Goal: Book appointment/travel/reservation

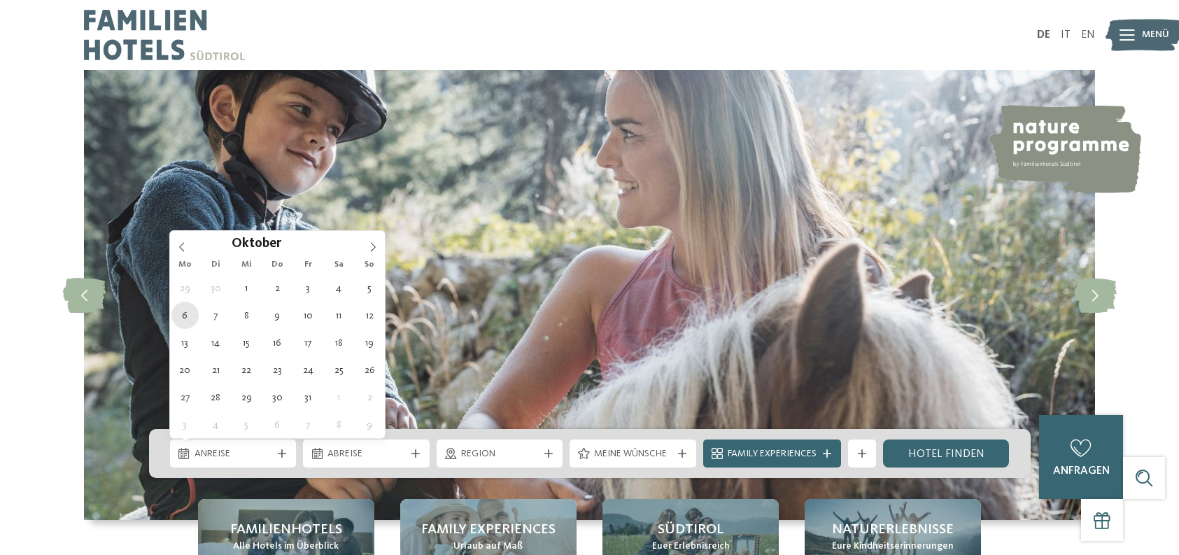
type div "[DATE]"
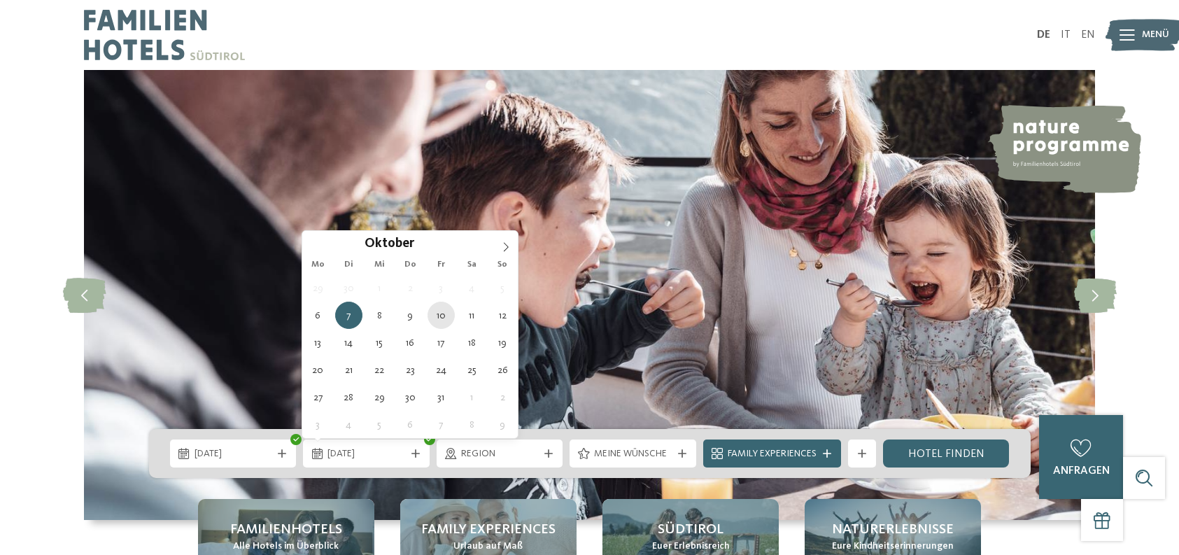
type div "[DATE]"
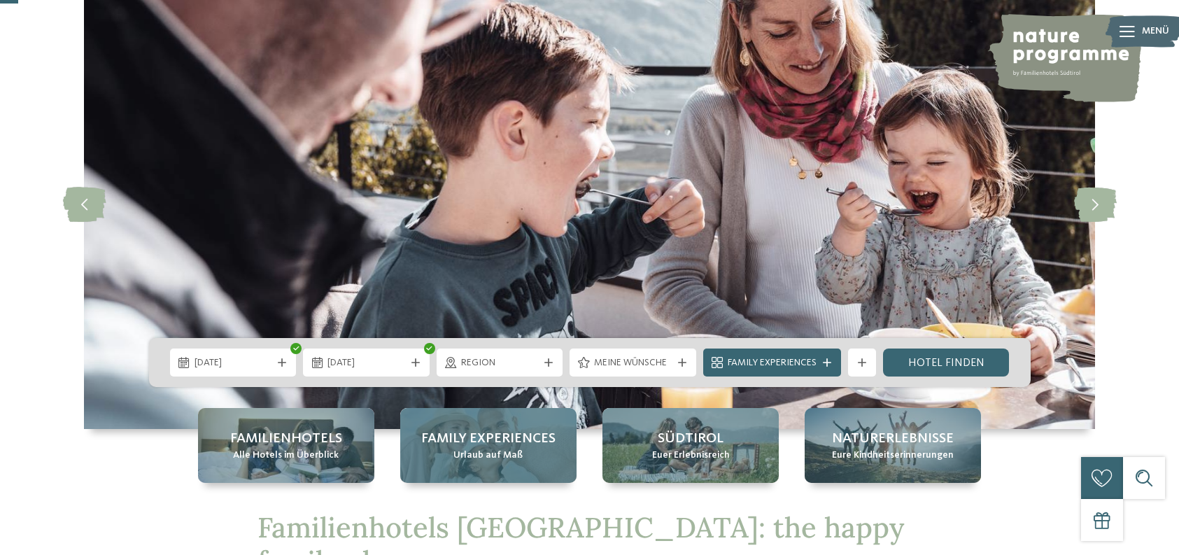
scroll to position [101, 0]
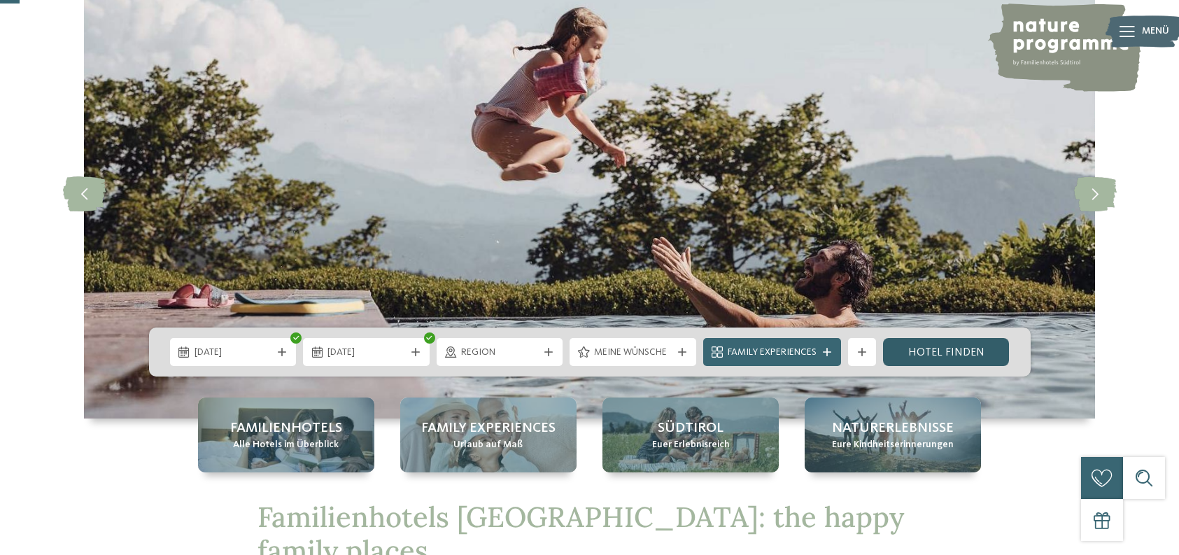
click at [946, 354] on link "Hotel finden" at bounding box center [946, 352] width 127 height 28
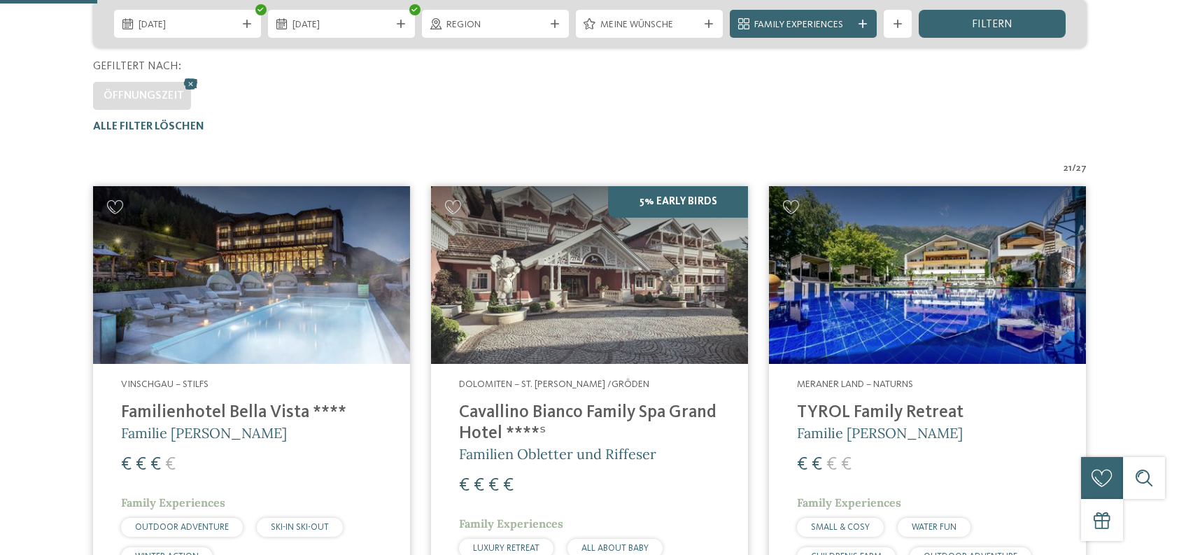
scroll to position [450, 0]
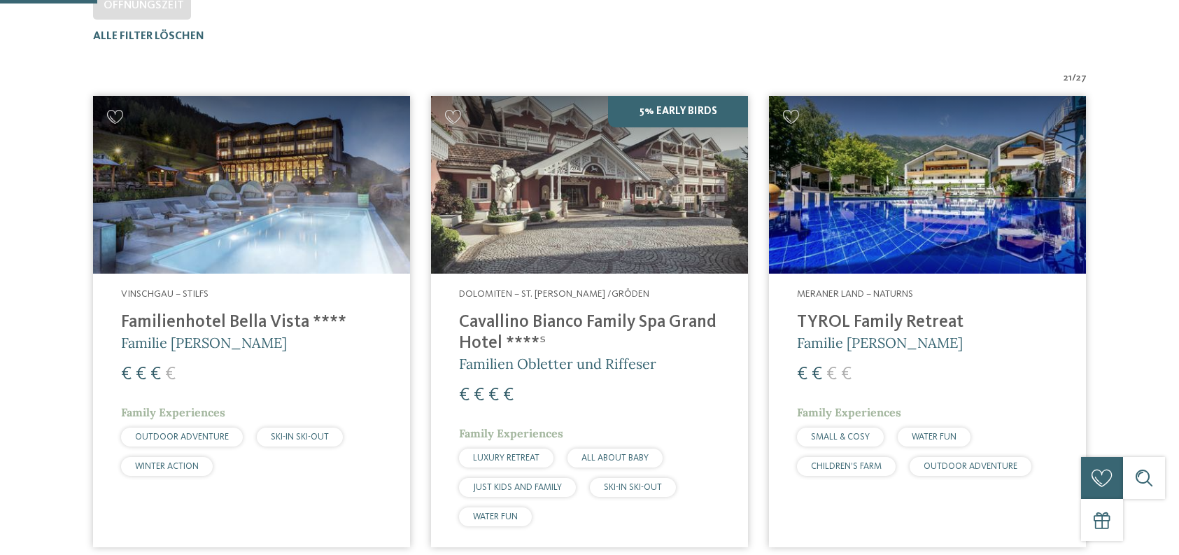
click at [1067, 32] on div "Alle Filter löschen" at bounding box center [589, 36] width 993 height 13
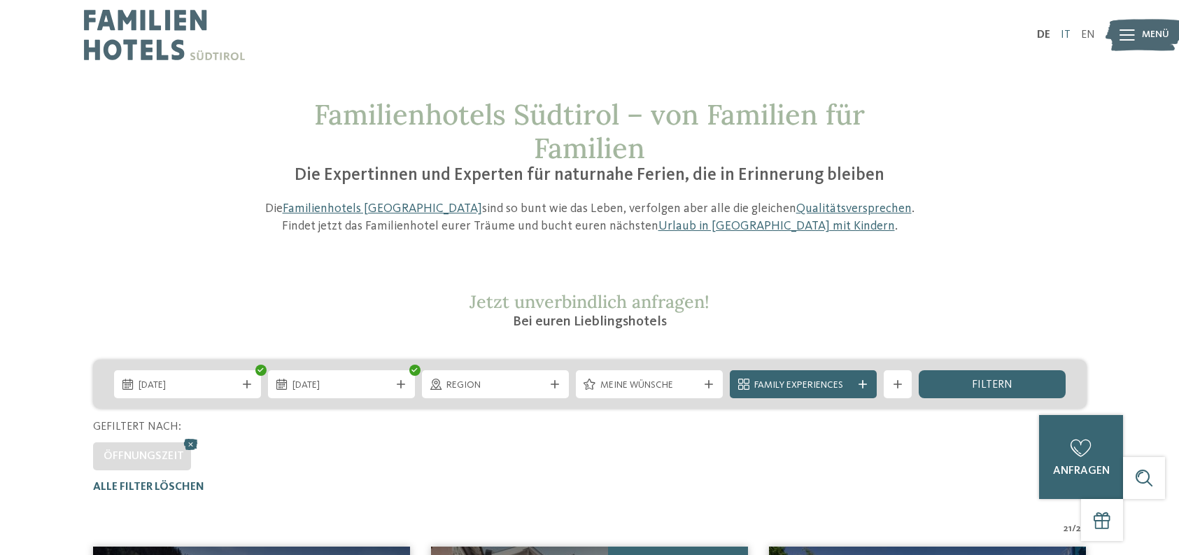
scroll to position [0, 0]
click at [1069, 35] on link "IT" at bounding box center [1065, 34] width 10 height 11
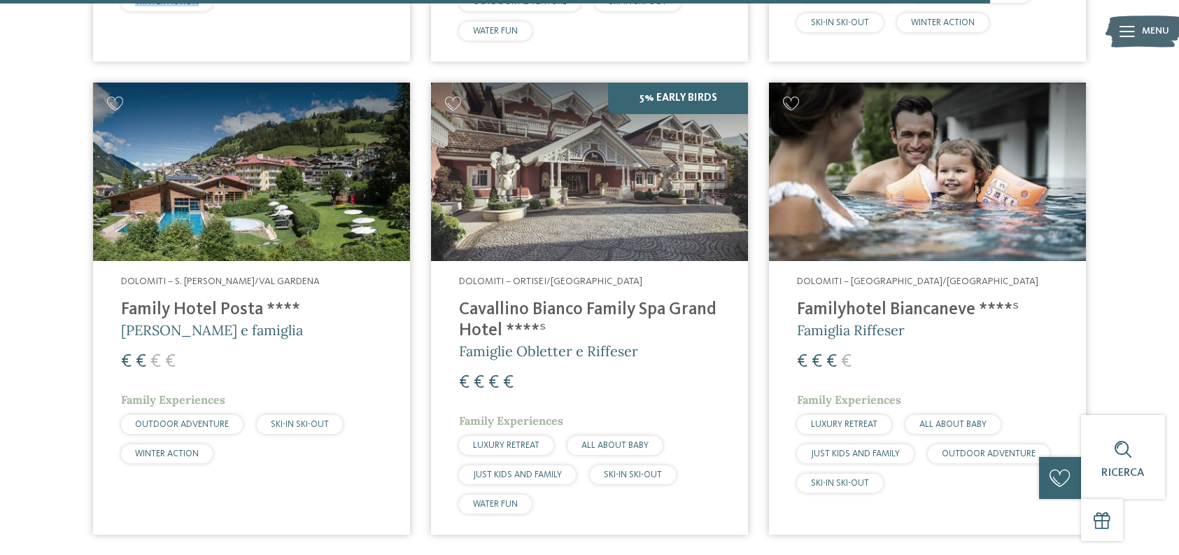
scroll to position [4078, 0]
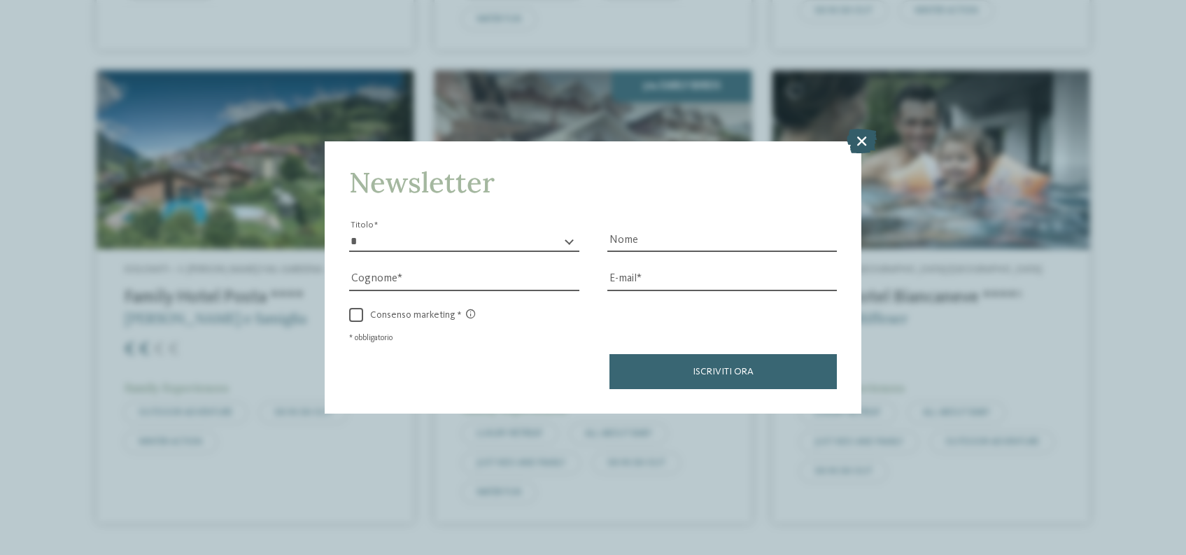
click at [865, 129] on icon at bounding box center [861, 141] width 30 height 24
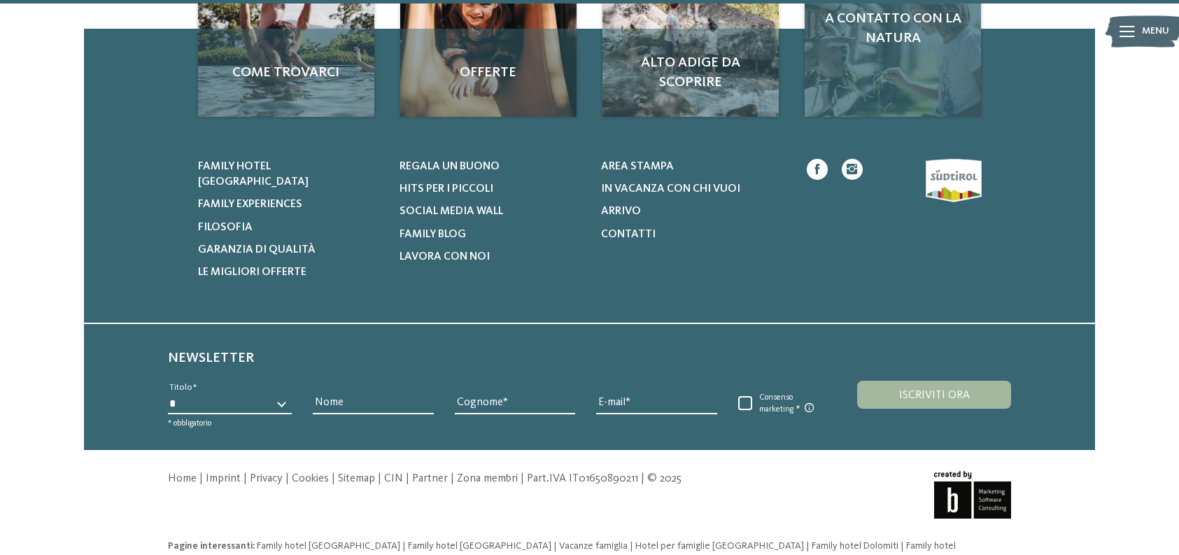
scroll to position [4839, 0]
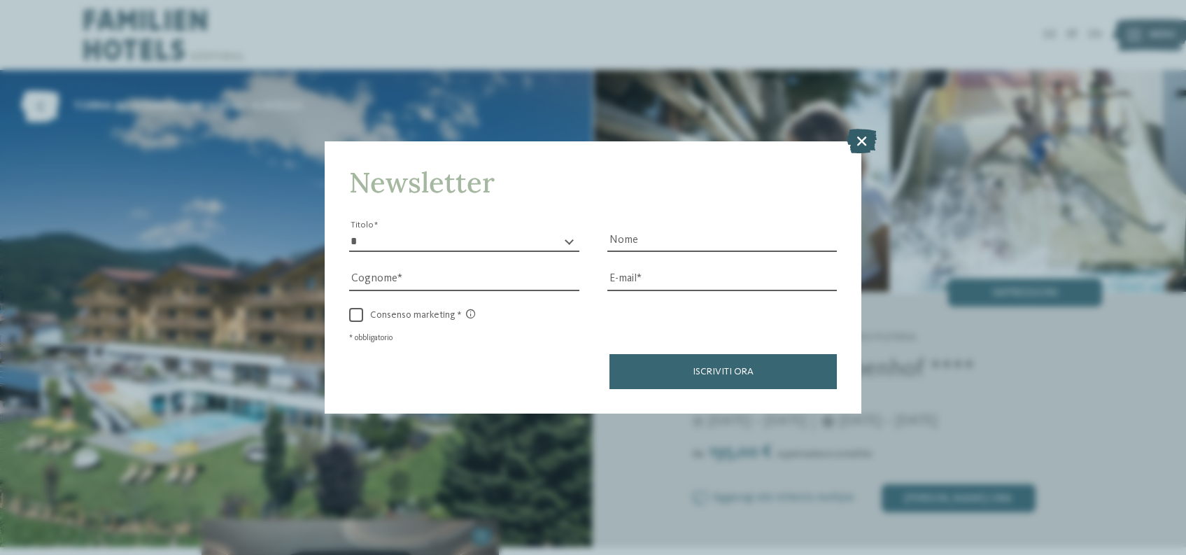
click at [858, 129] on icon at bounding box center [861, 141] width 30 height 24
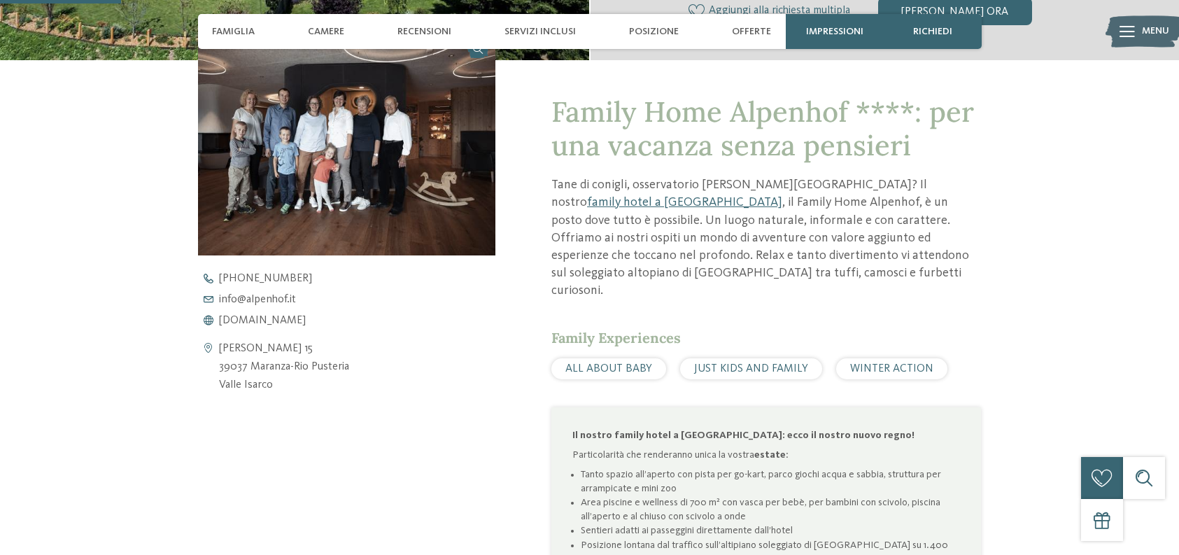
scroll to position [501, 0]
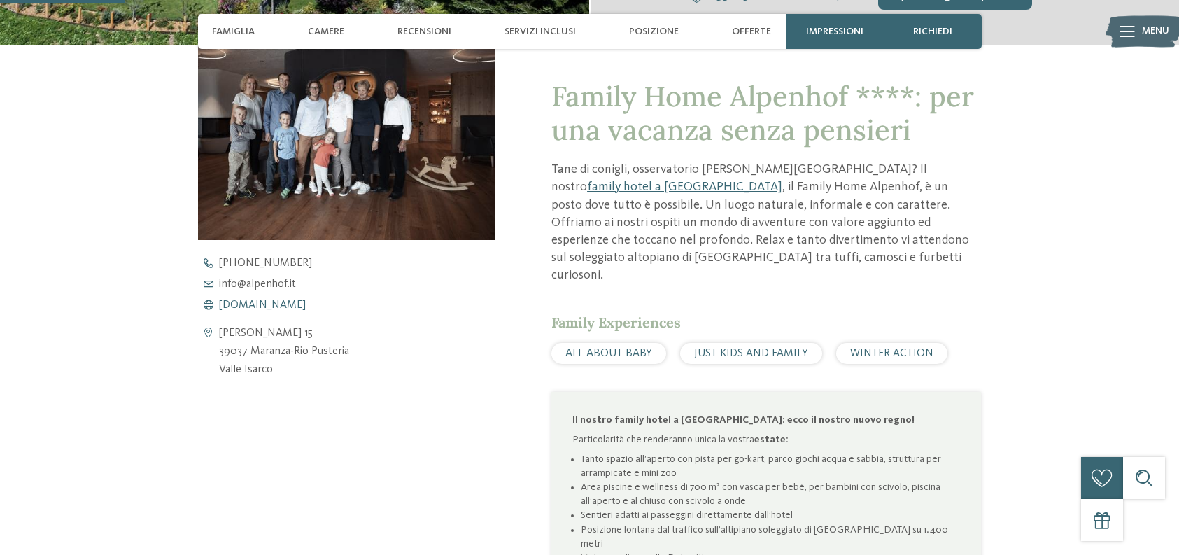
click at [247, 308] on span "www.alpenhof.it" at bounding box center [262, 304] width 87 height 11
drag, startPoint x: 249, startPoint y: 354, endPoint x: 363, endPoint y: 354, distance: 114.0
click at [363, 354] on div "Vicolo Procken 15 39037 Maranza-Rio Pusteria Valle Isarco" at bounding box center [347, 352] width 298 height 54
drag, startPoint x: 353, startPoint y: 353, endPoint x: 248, endPoint y: 353, distance: 105.6
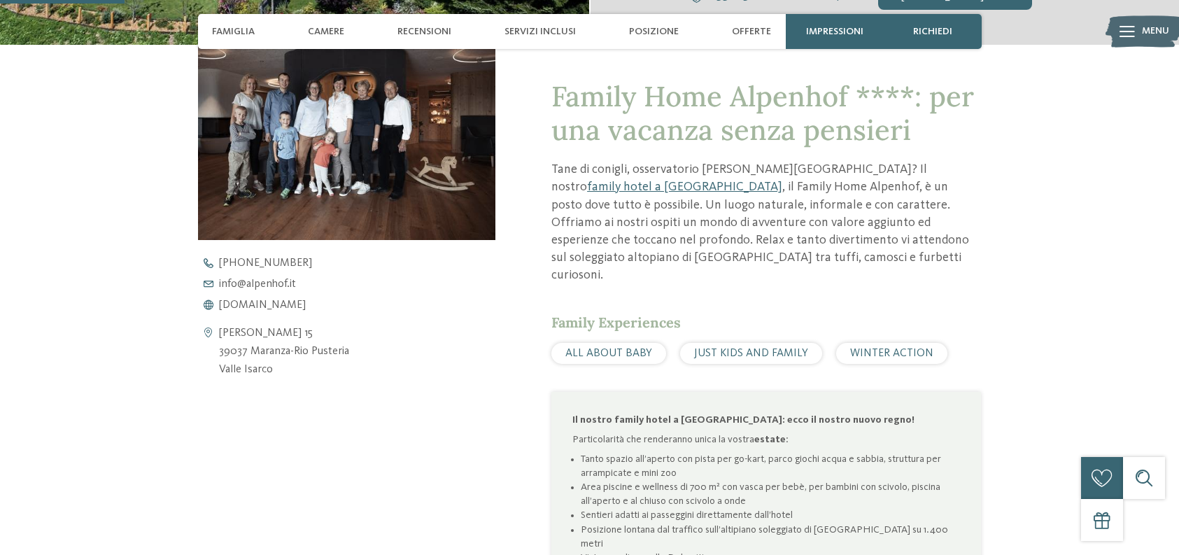
click at [248, 353] on div "Vicolo Procken 15 39037 Maranza-Rio Pusteria Valle Isarco" at bounding box center [347, 352] width 298 height 54
click at [378, 353] on div "Vicolo Procken 15 39037 Maranza-Rio Pusteria Valle Isarco" at bounding box center [347, 352] width 298 height 54
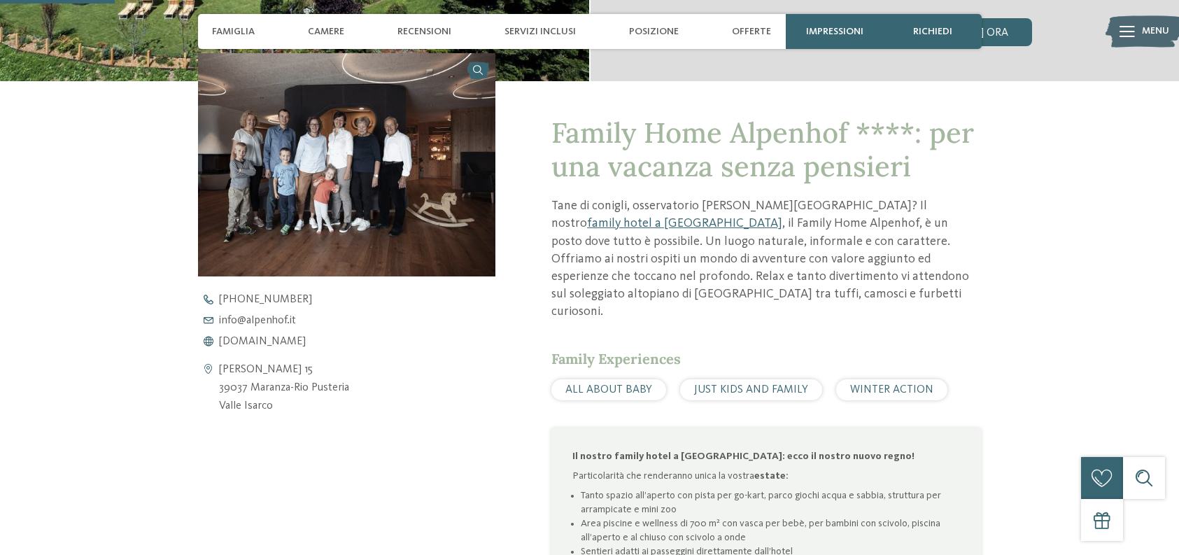
scroll to position [462, 0]
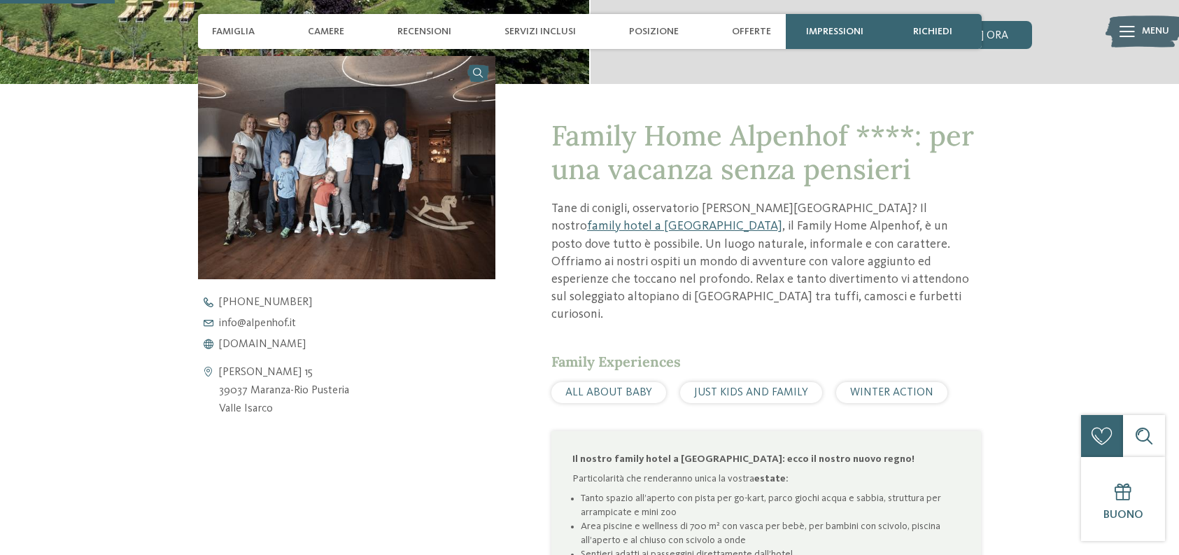
drag, startPoint x: 343, startPoint y: 395, endPoint x: 236, endPoint y: 397, distance: 106.3
click at [236, 397] on address "Vicolo Procken 15 39037 Maranza-Rio Pusteria Valle Isarco" at bounding box center [284, 391] width 130 height 54
click at [306, 382] on address "Vicolo Procken 15 39037 Maranza-Rio Pusteria Valle Isarco" at bounding box center [284, 391] width 130 height 54
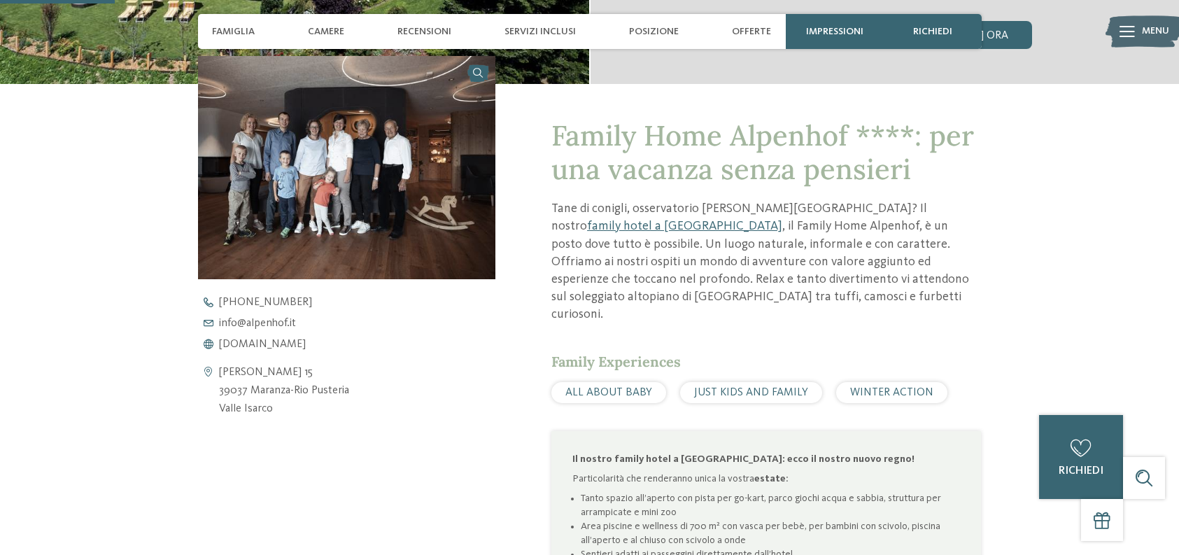
drag, startPoint x: 348, startPoint y: 392, endPoint x: 219, endPoint y: 394, distance: 129.4
click at [219, 394] on div "Vicolo Procken 15 39037 Maranza-Rio Pusteria Valle Isarco" at bounding box center [347, 391] width 298 height 54
copy address "39037 Maranza-Rio Pusteria"
